Goal: Task Accomplishment & Management: Use online tool/utility

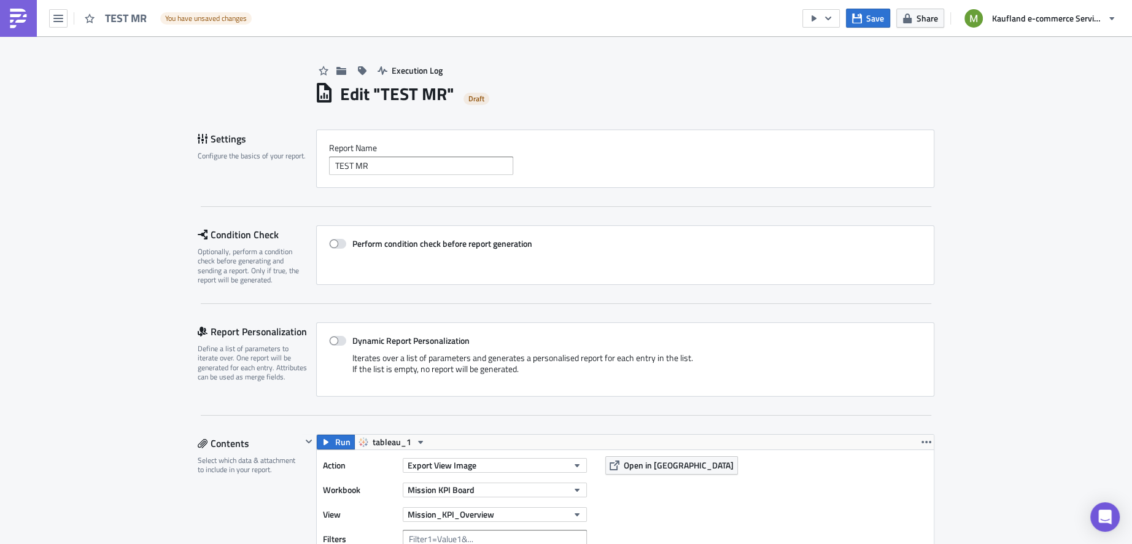
scroll to position [215, 0]
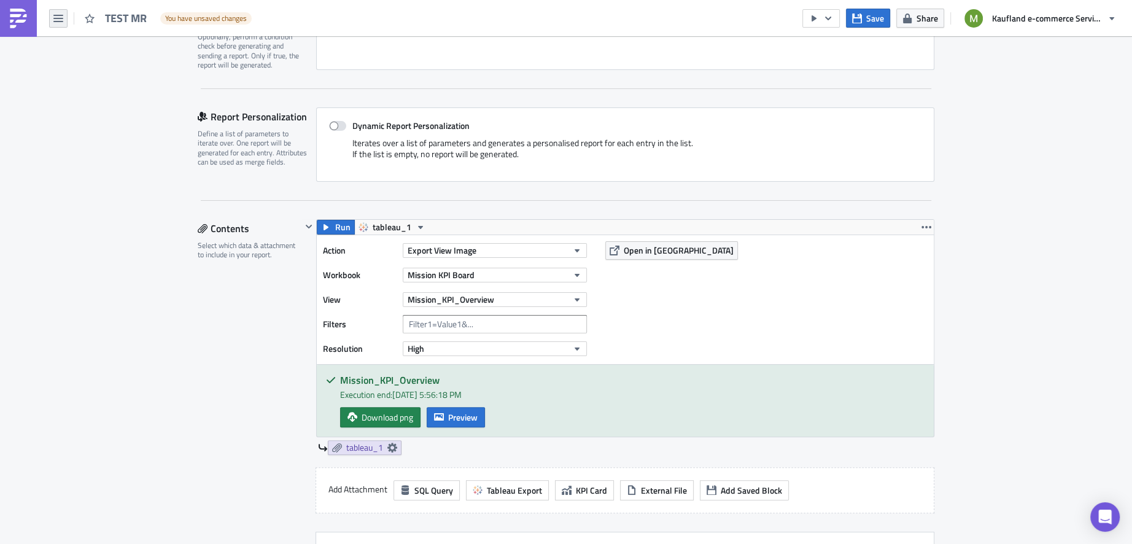
click at [57, 16] on icon "button" at bounding box center [58, 19] width 10 height 10
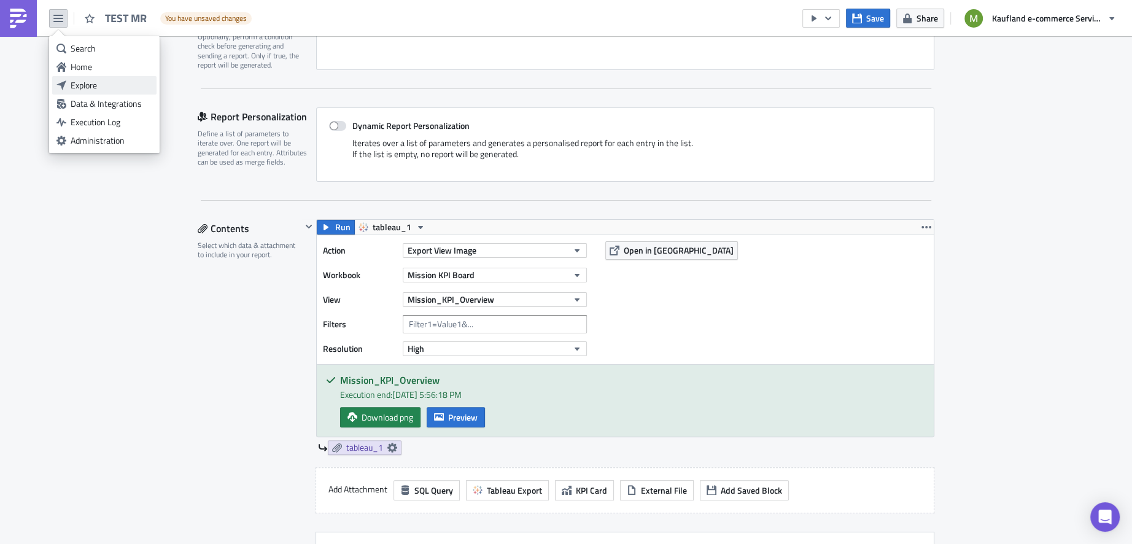
click at [90, 85] on div "Explore" at bounding box center [112, 85] width 82 height 12
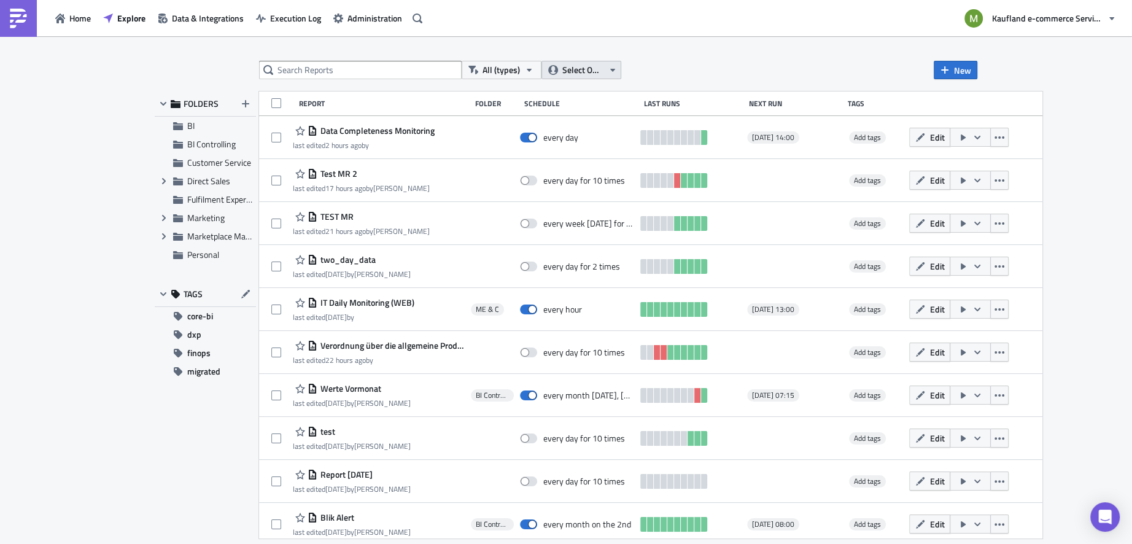
click at [616, 73] on icon "button" at bounding box center [613, 70] width 10 height 10
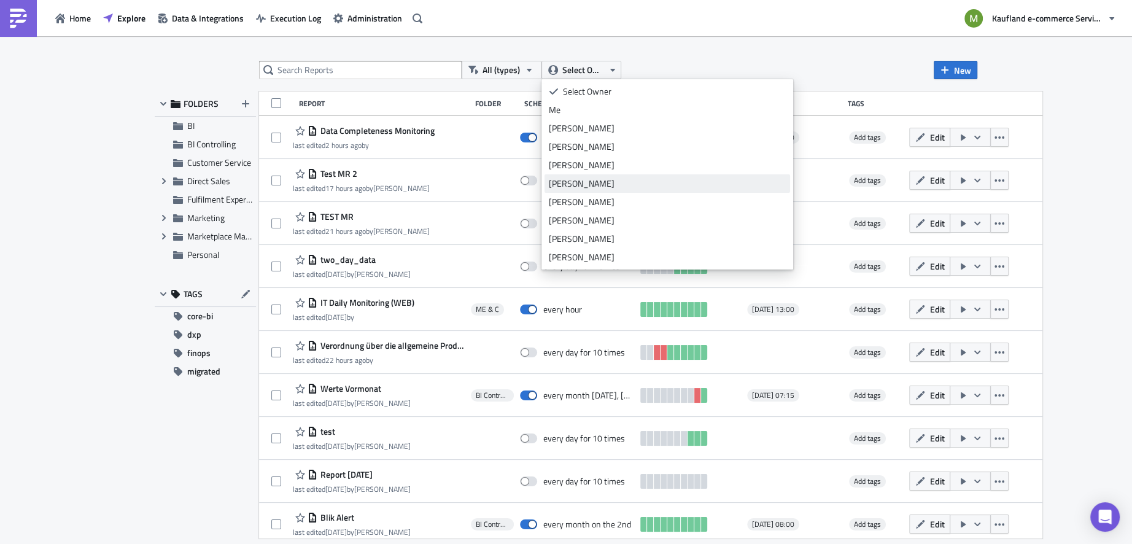
click at [596, 185] on div "[PERSON_NAME]" at bounding box center [667, 183] width 237 height 12
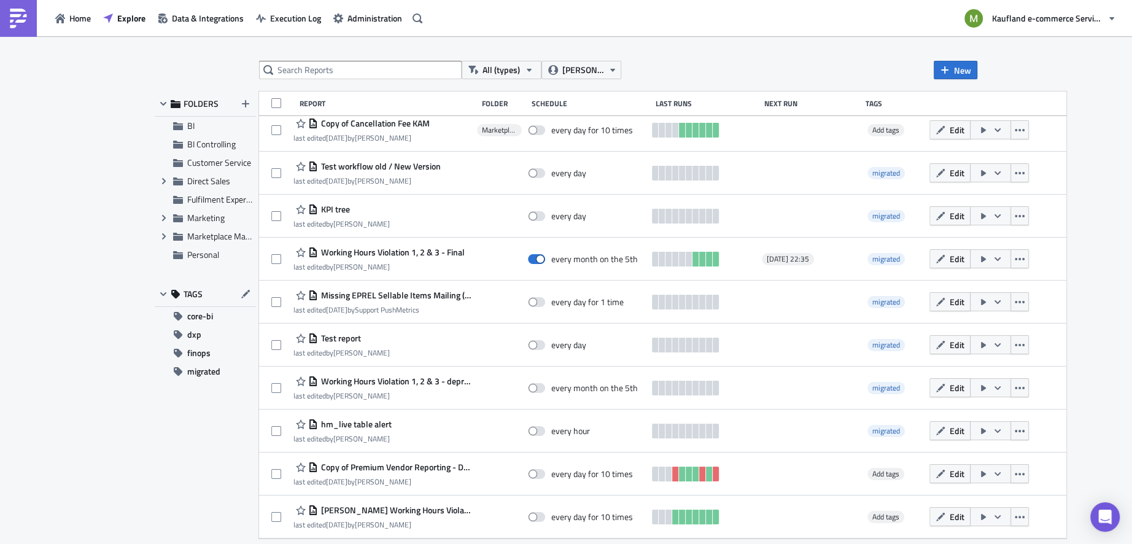
scroll to position [99, 0]
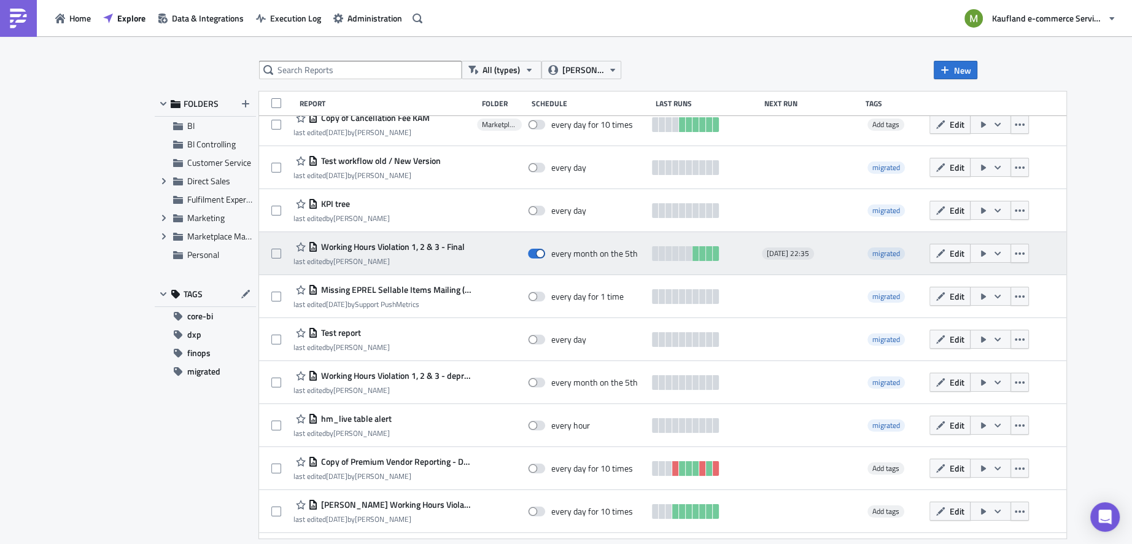
click at [402, 250] on span "Working Hours Violation 1, 2 & 3 - Final" at bounding box center [391, 246] width 147 height 11
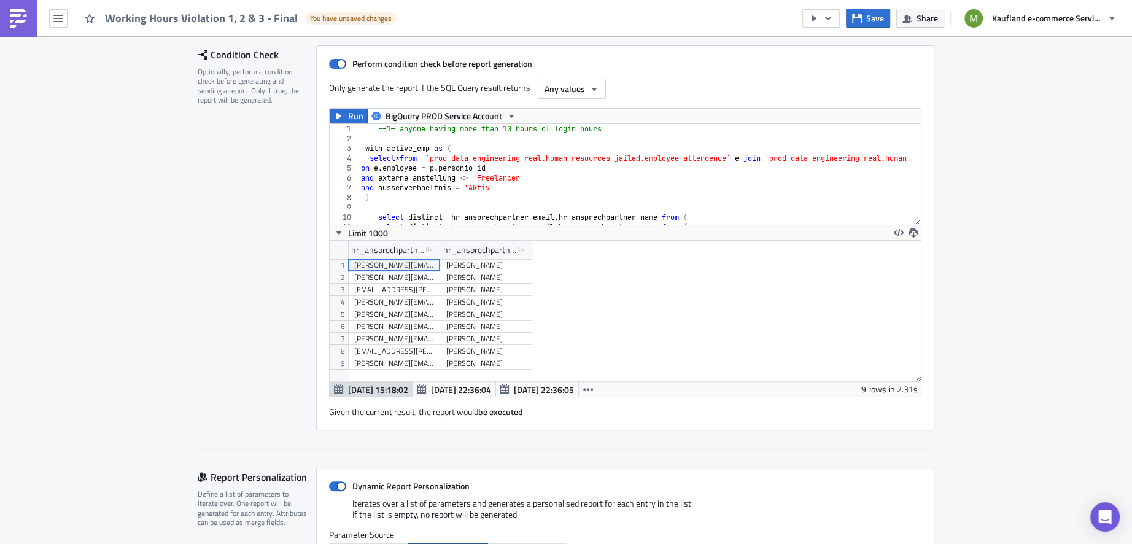
scroll to position [179, 0]
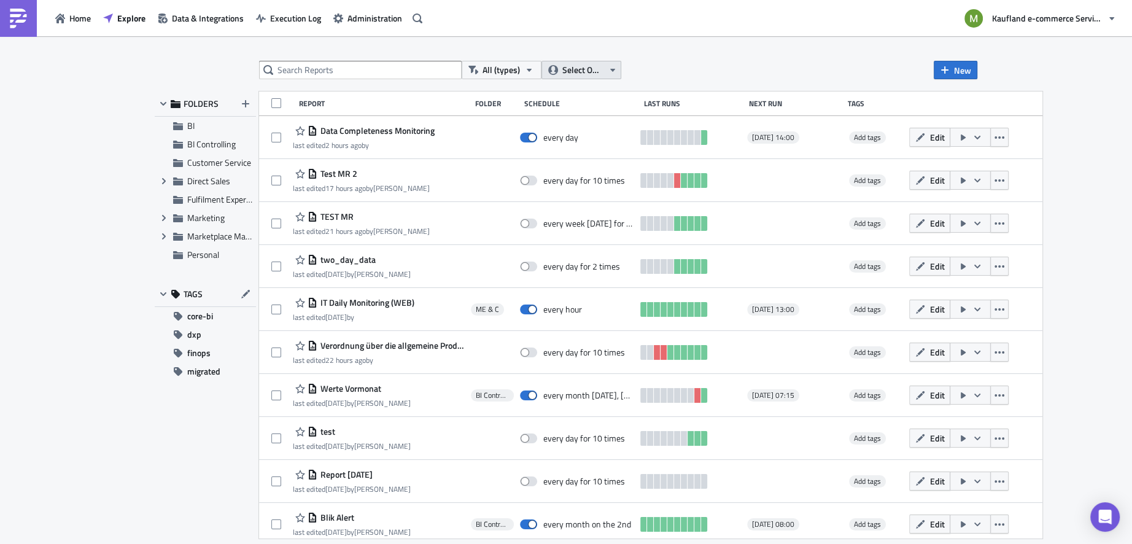
click at [616, 68] on icon "button" at bounding box center [613, 70] width 10 height 10
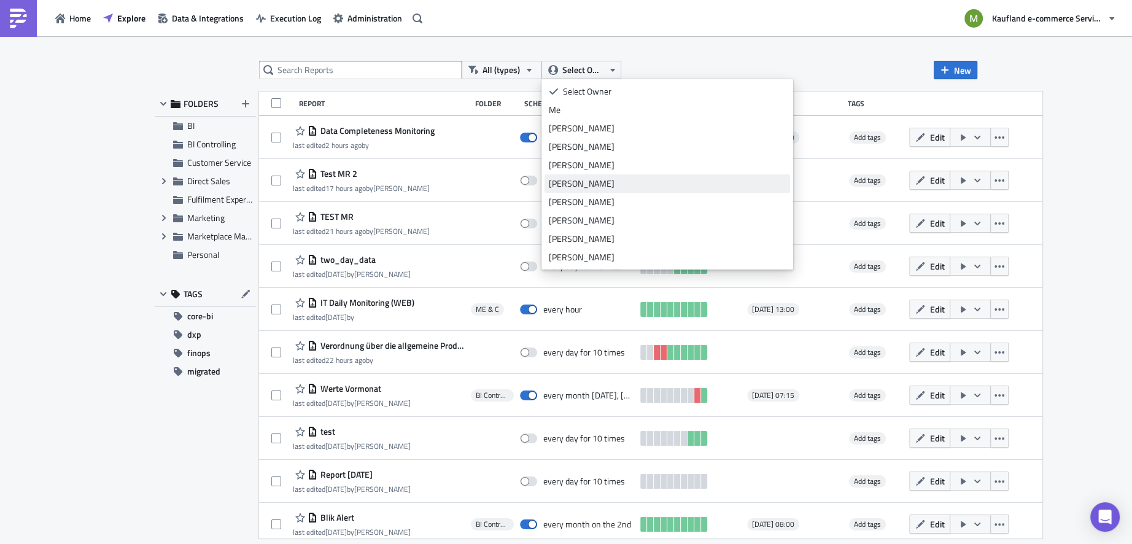
click at [589, 183] on div "[PERSON_NAME]" at bounding box center [667, 183] width 237 height 12
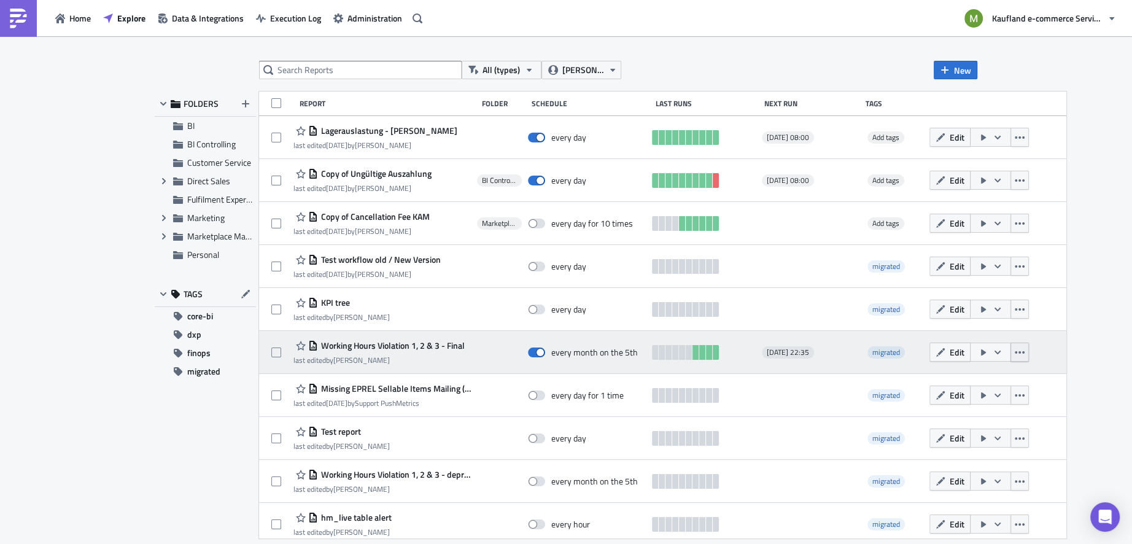
click at [1015, 354] on icon "button" at bounding box center [1020, 353] width 10 height 10
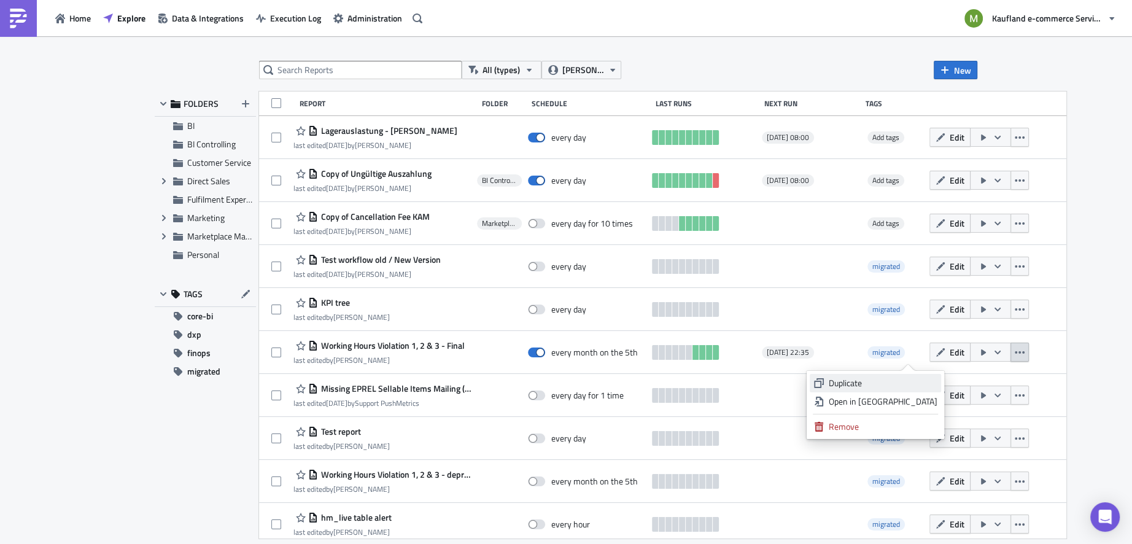
click at [884, 383] on div "Duplicate" at bounding box center [882, 383] width 109 height 12
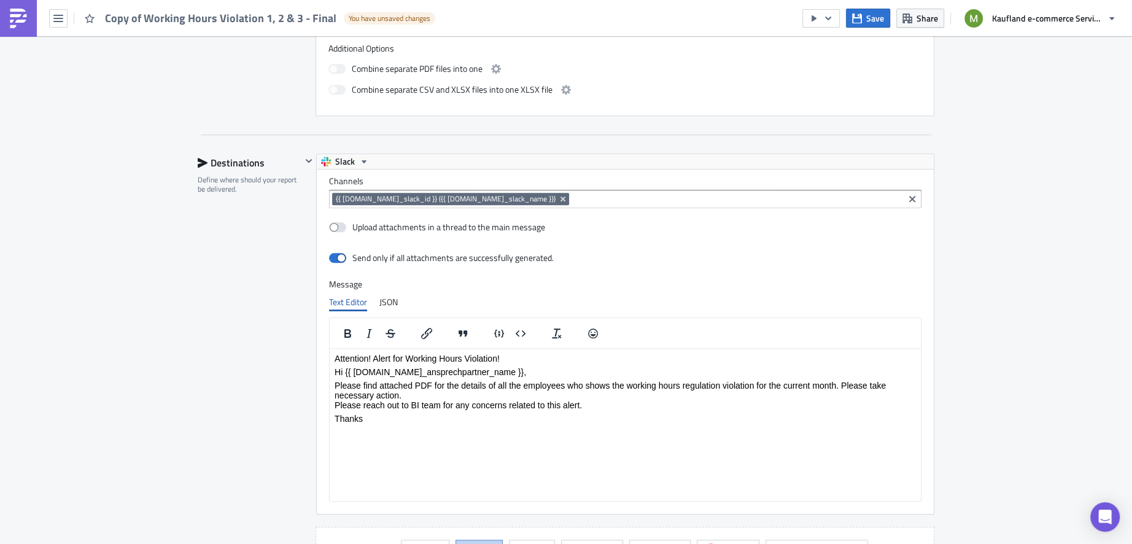
scroll to position [1087, 0]
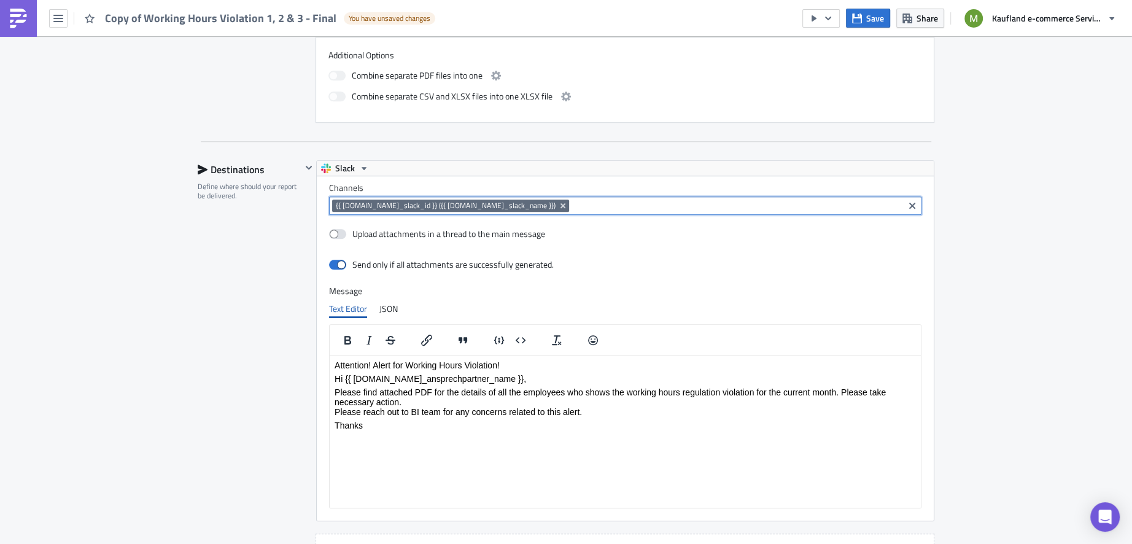
click at [572, 201] on input at bounding box center [736, 206] width 328 height 12
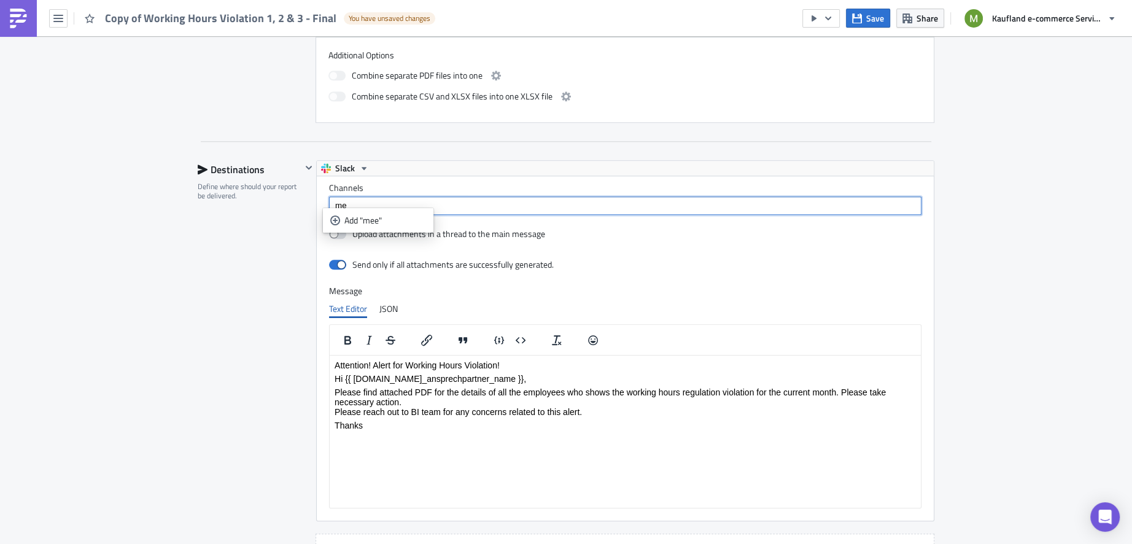
type input "m"
type input "b"
type input "[PERSON_NAME]"
click at [333, 219] on icon "selectable options" at bounding box center [335, 221] width 10 height 10
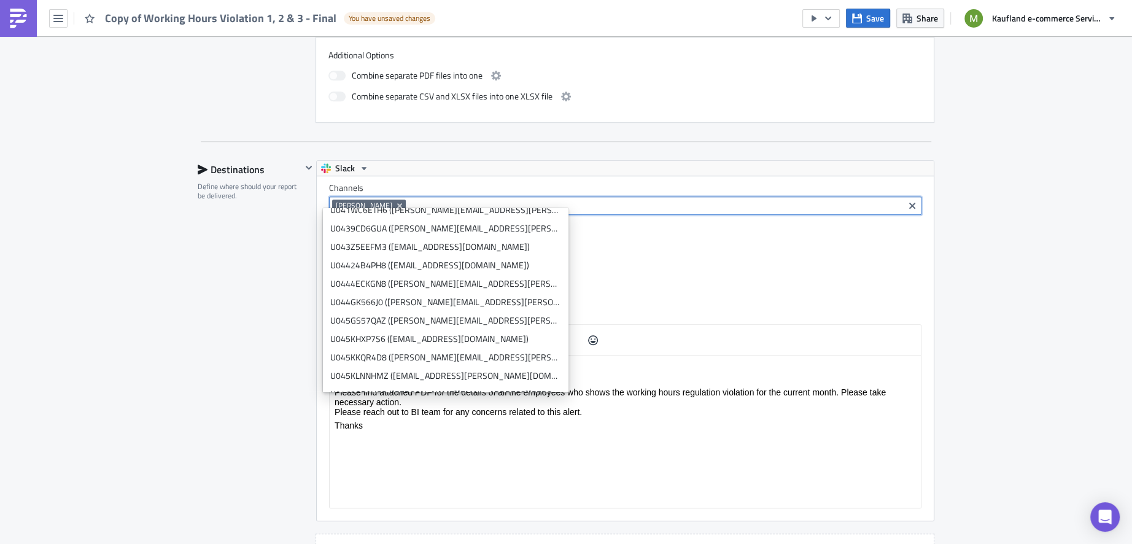
scroll to position [2953, 0]
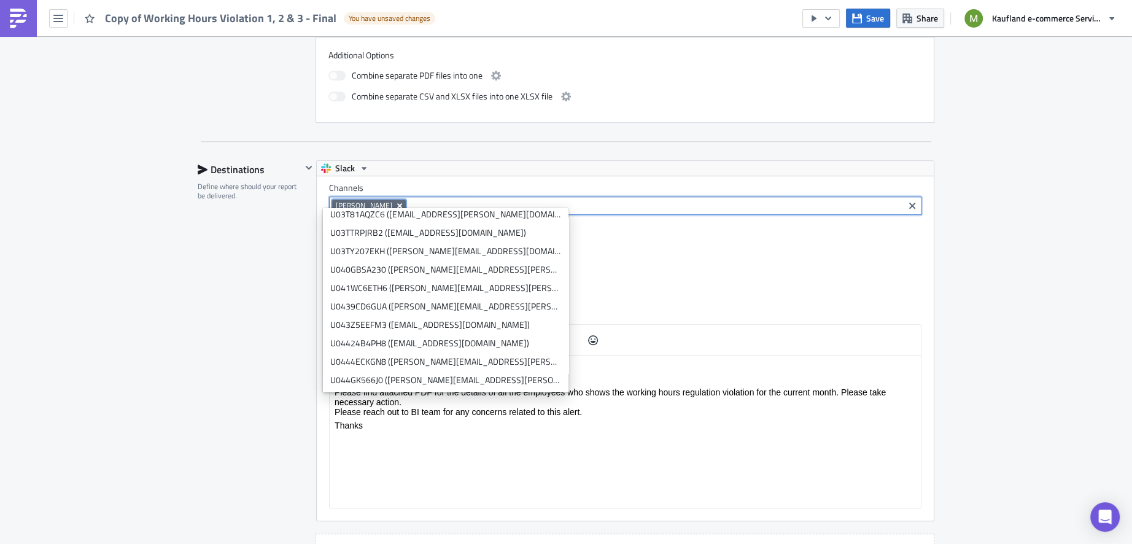
click at [401, 202] on icon "Remove Tag" at bounding box center [400, 206] width 10 height 10
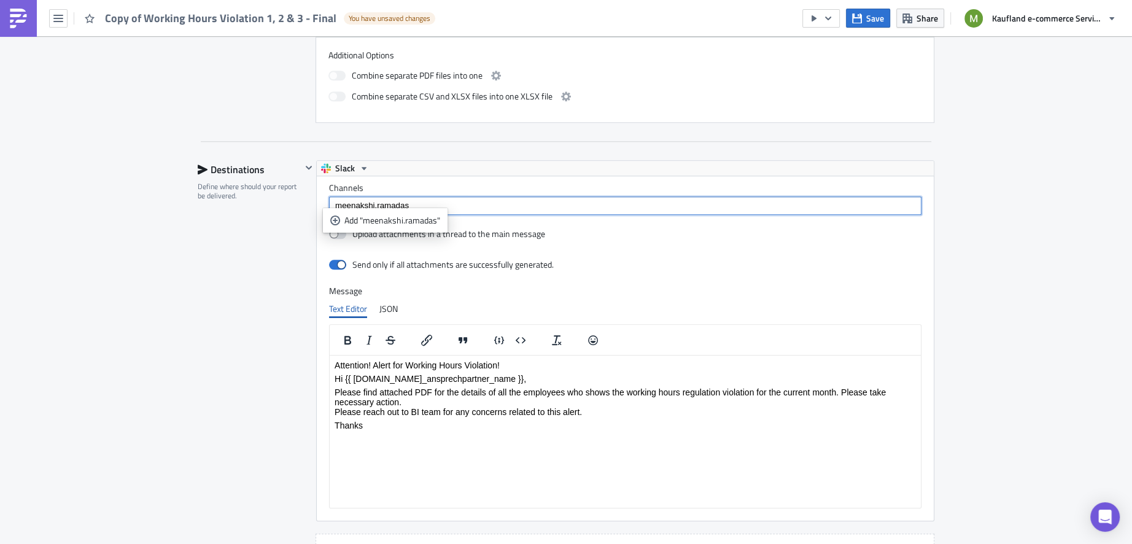
click at [419, 200] on input "meenakshi.ramadas" at bounding box center [624, 206] width 585 height 12
type input "[EMAIL_ADDRESS][DOMAIN_NAME]"
click at [443, 222] on div "Add "[EMAIL_ADDRESS][DOMAIN_NAME]"" at bounding box center [423, 220] width 158 height 12
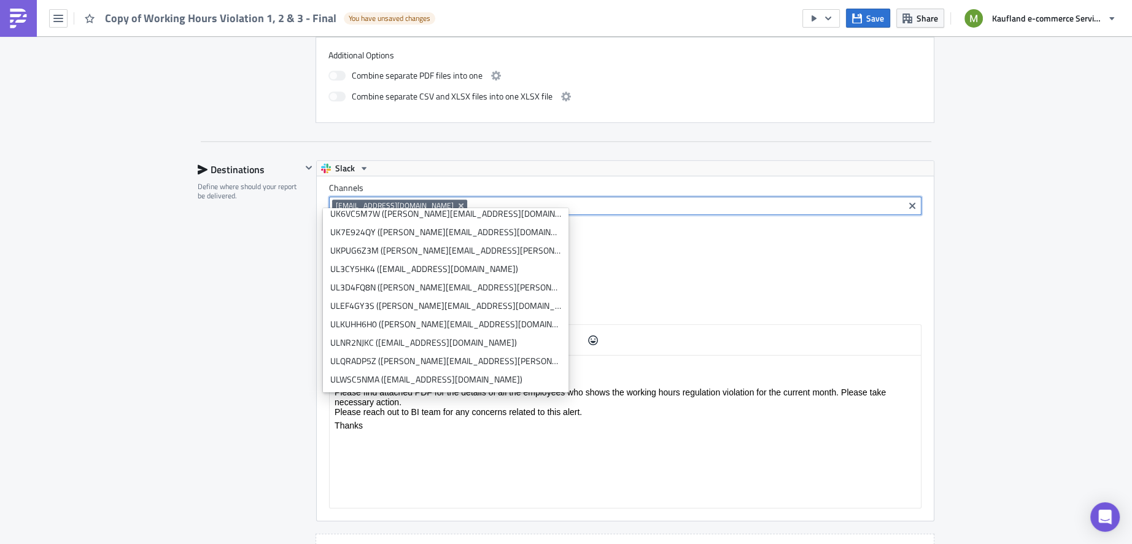
scroll to position [5501, 0]
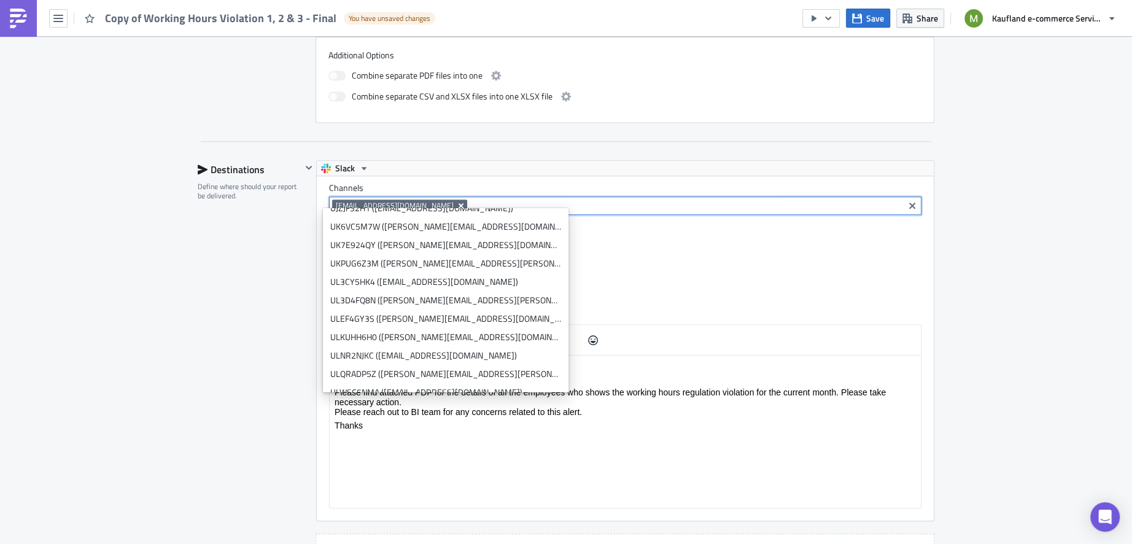
click at [456, 201] on icon "Remove Tag" at bounding box center [461, 206] width 10 height 10
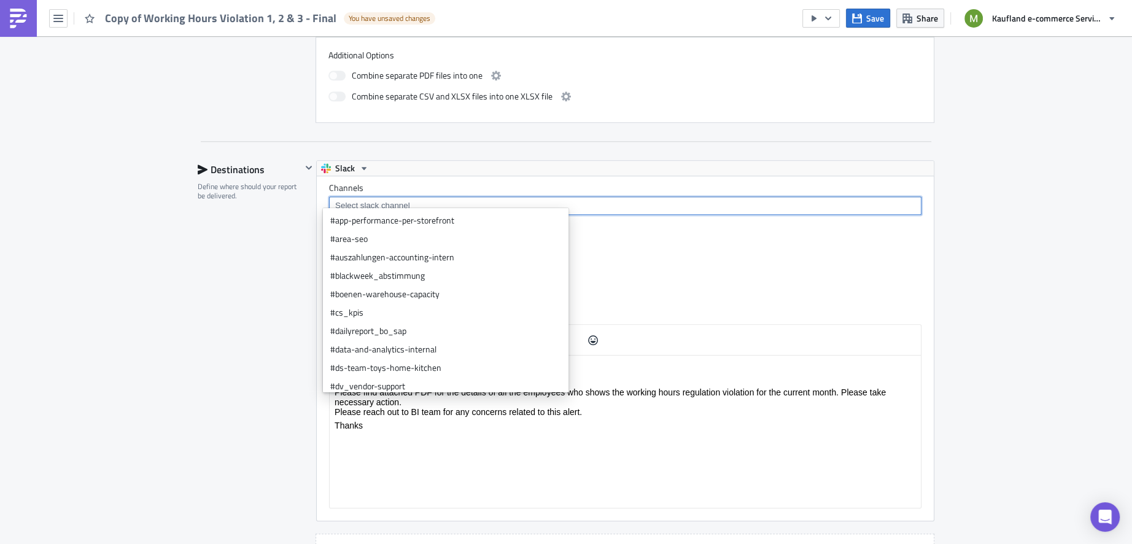
click at [508, 161] on div "Slack" at bounding box center [625, 168] width 617 height 15
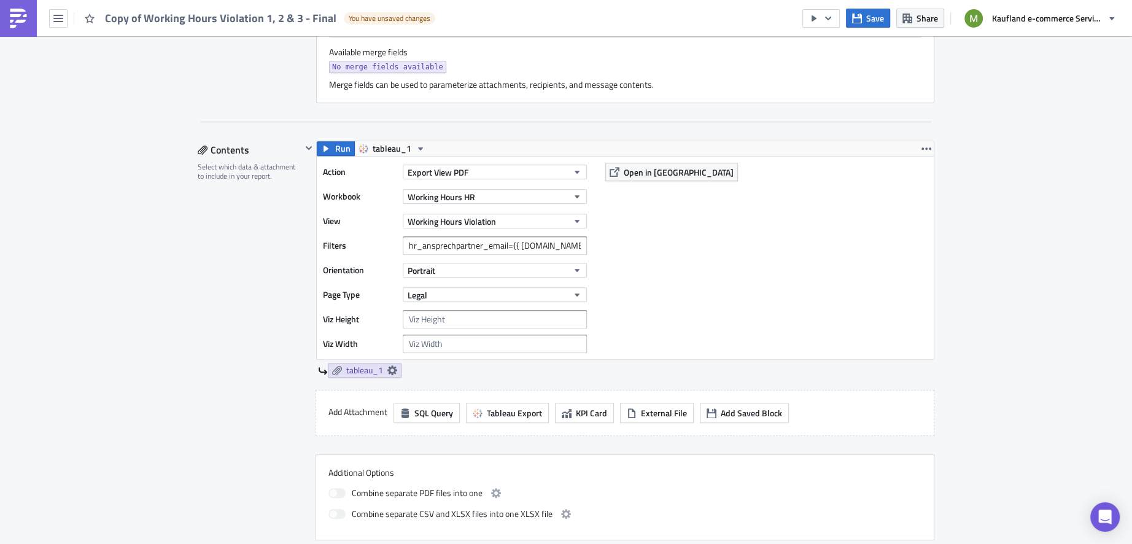
scroll to position [593, 0]
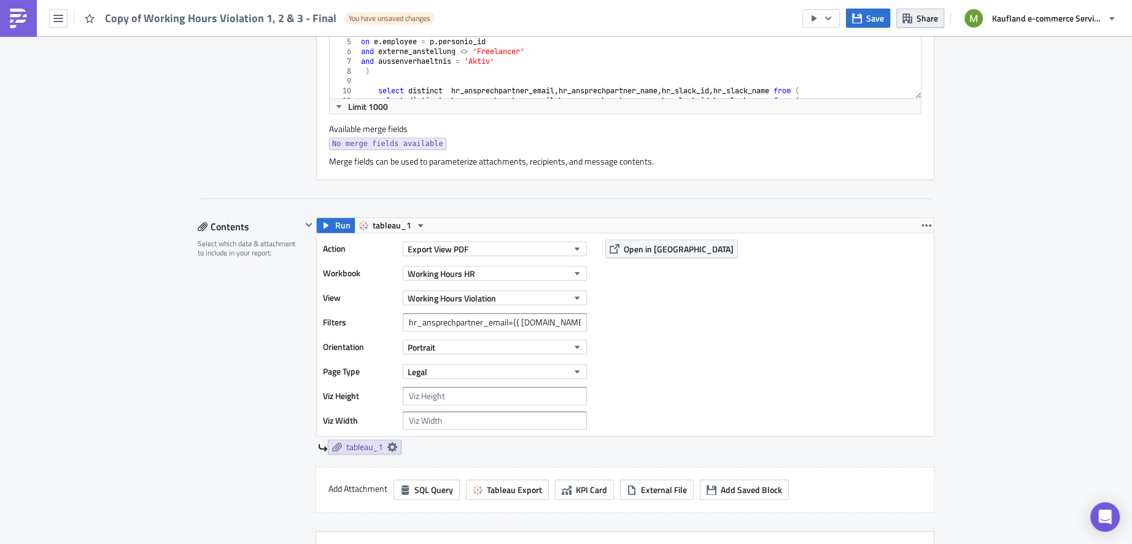
click at [917, 19] on span "Share" at bounding box center [927, 18] width 21 height 13
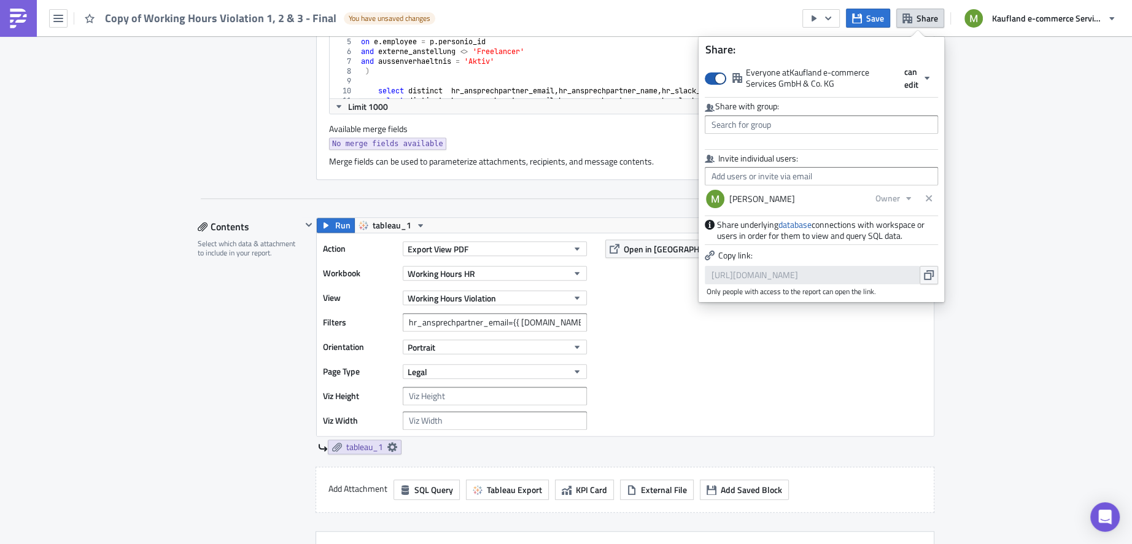
click at [722, 79] on span at bounding box center [715, 78] width 21 height 12
click at [715, 77] on input "Everyone at [GEOGRAPHIC_DATA] e-commerce Services GmbH & Co. KG" at bounding box center [711, 73] width 8 height 8
checkbox input "false"
click at [976, 200] on div "Execution Log Edit " Copy of Working Hours Violation 1, 2 & 3 - Final " Draft S…" at bounding box center [566, 372] width 1132 height 1859
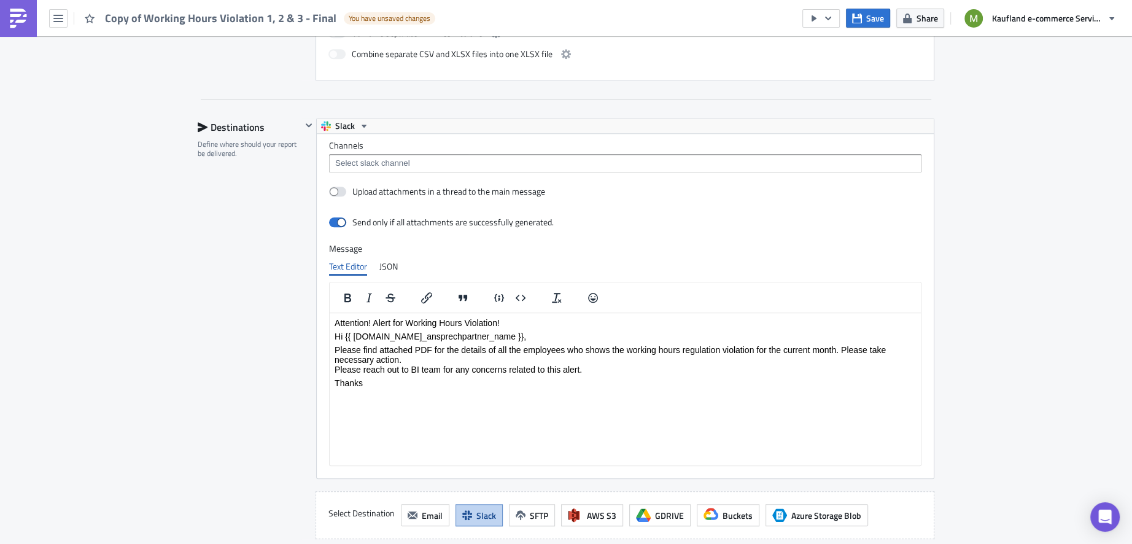
scroll to position [1102, 0]
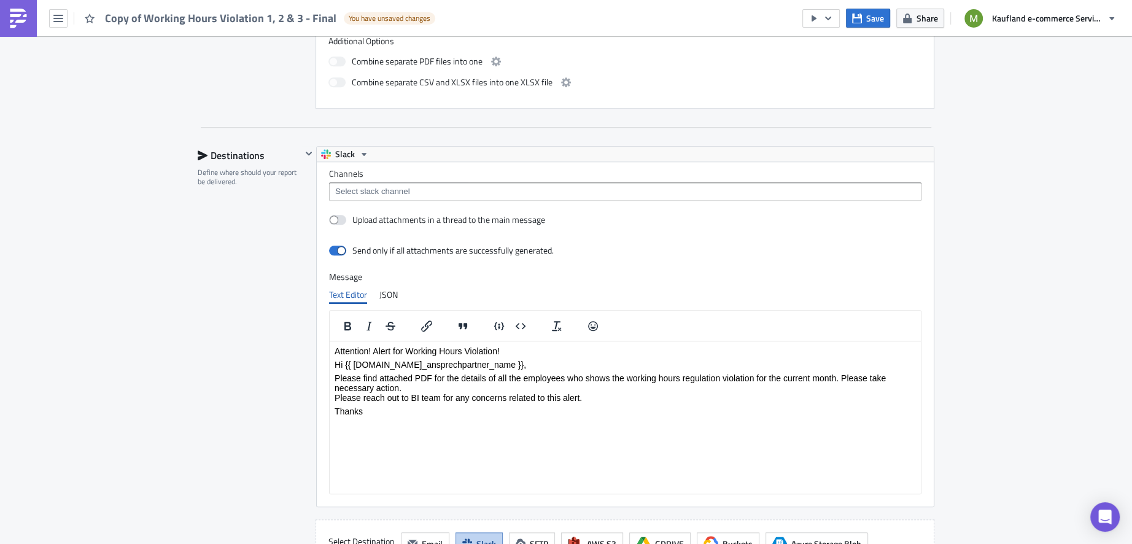
click at [510, 185] on input at bounding box center [624, 191] width 585 height 12
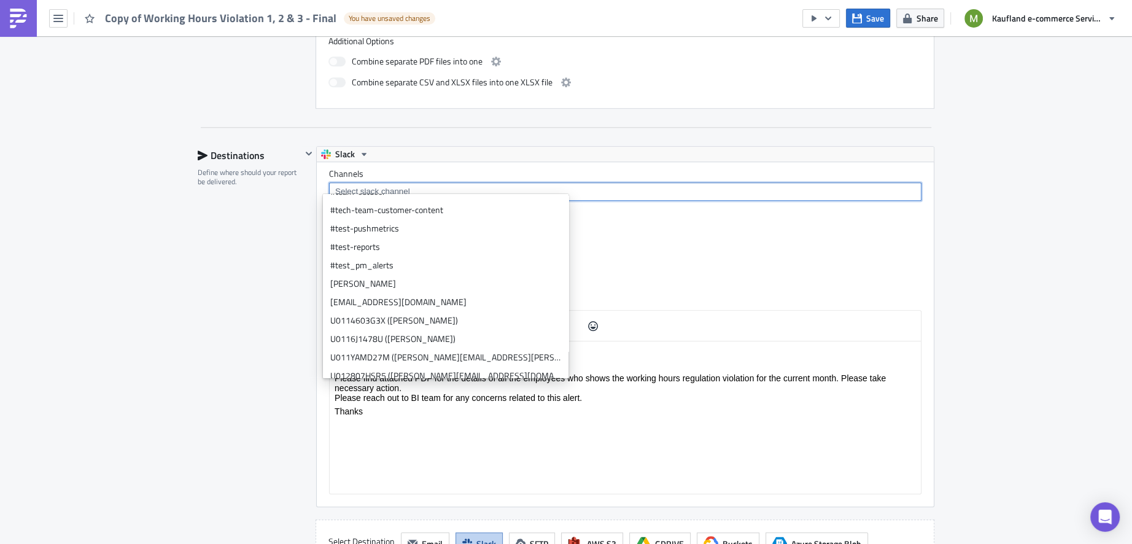
scroll to position [635, 0]
